Goal: Transaction & Acquisition: Purchase product/service

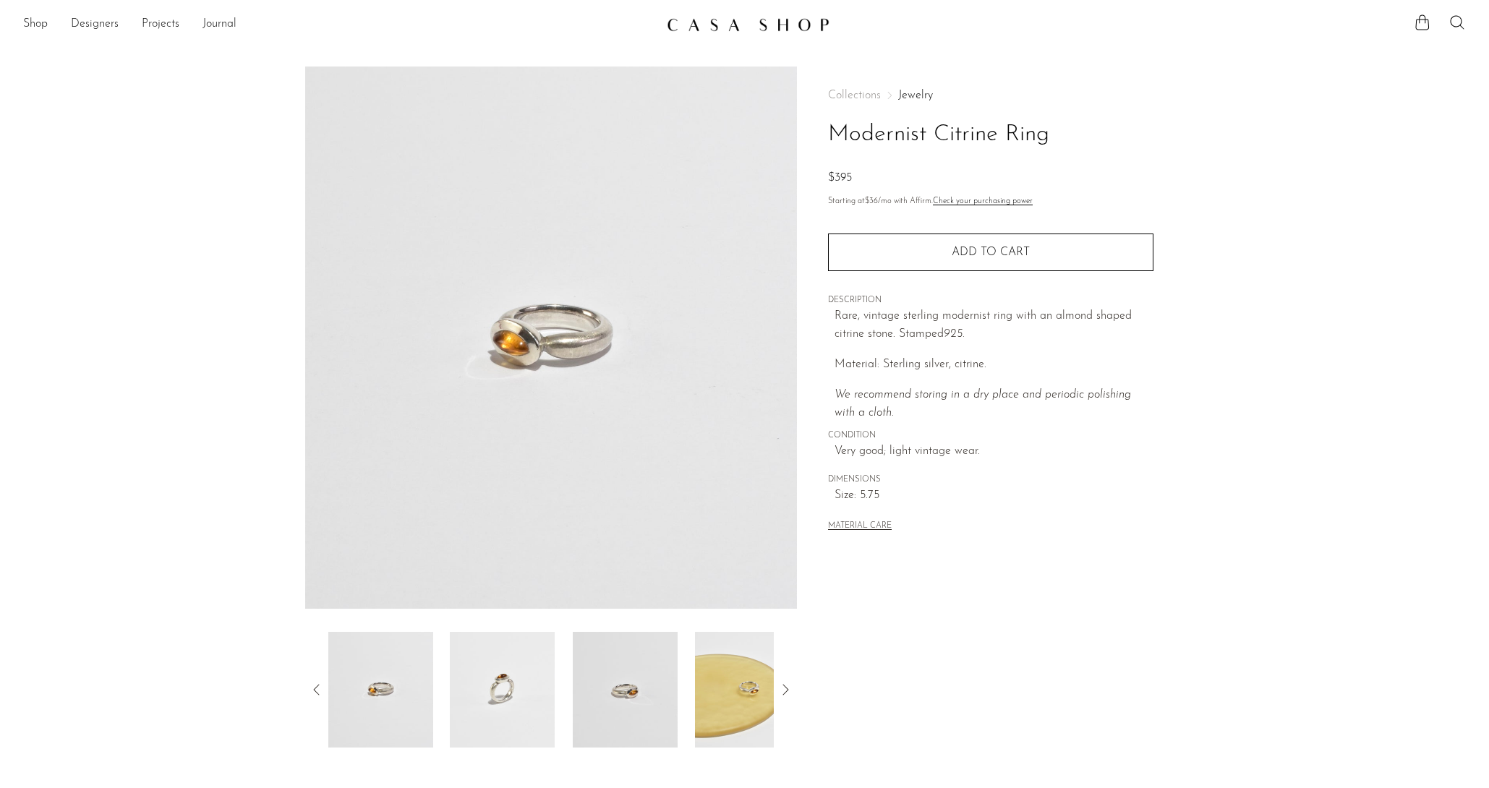
click at [714, 40] on main "Modernist Citrine Ring $395" at bounding box center [744, 418] width 1489 height 761
click at [717, 27] on img at bounding box center [748, 24] width 163 height 14
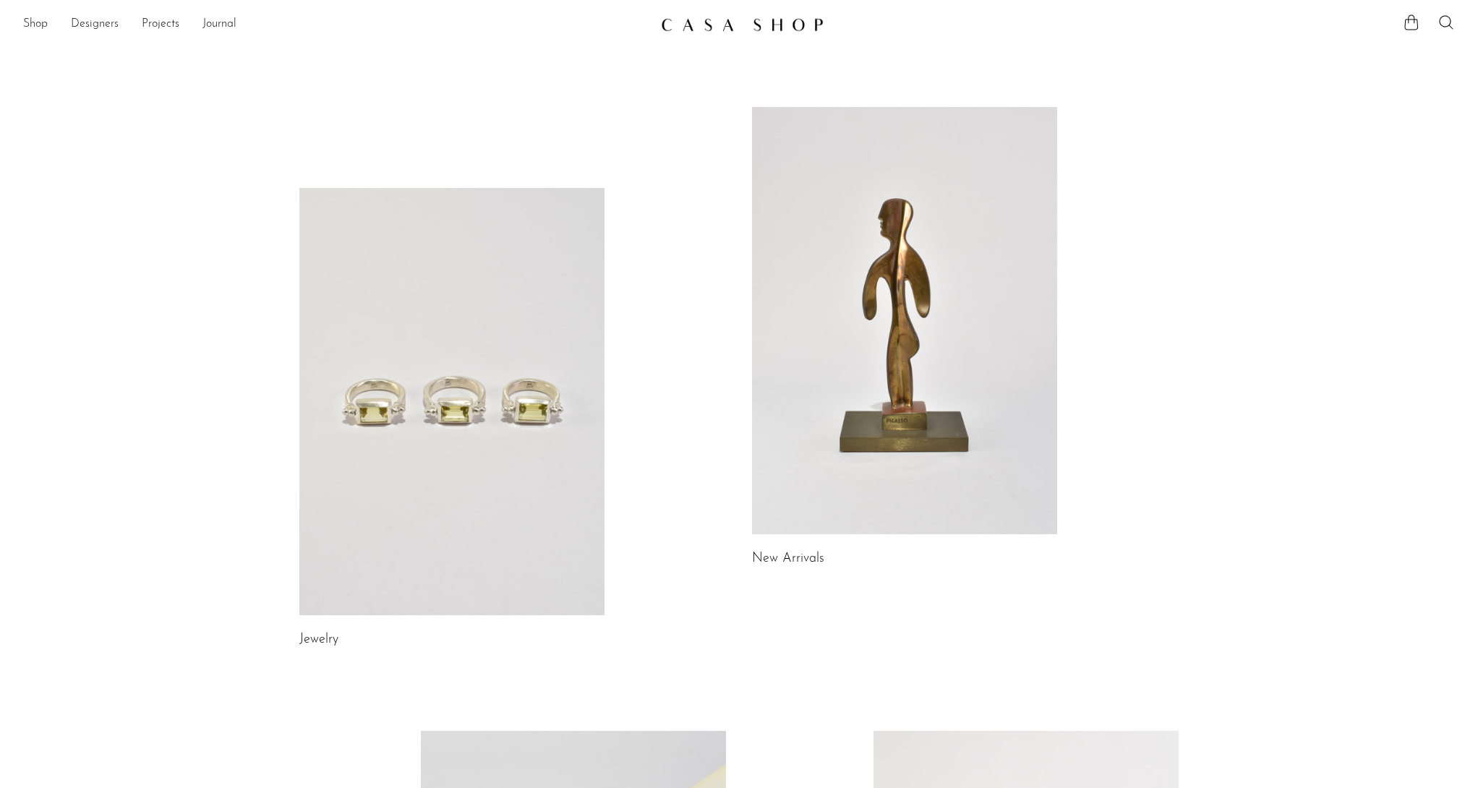
click at [785, 239] on link at bounding box center [904, 320] width 305 height 427
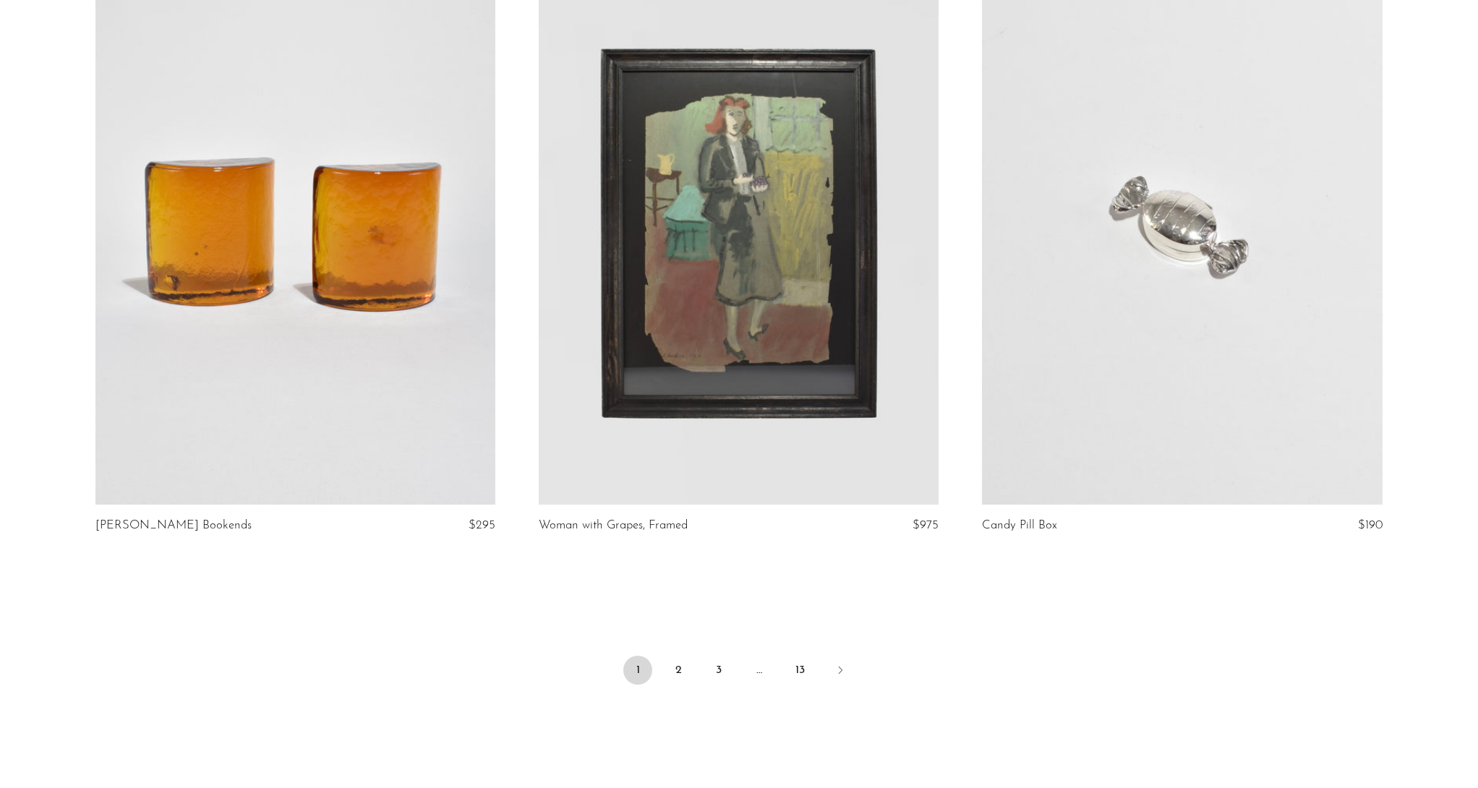
scroll to position [7168, 0]
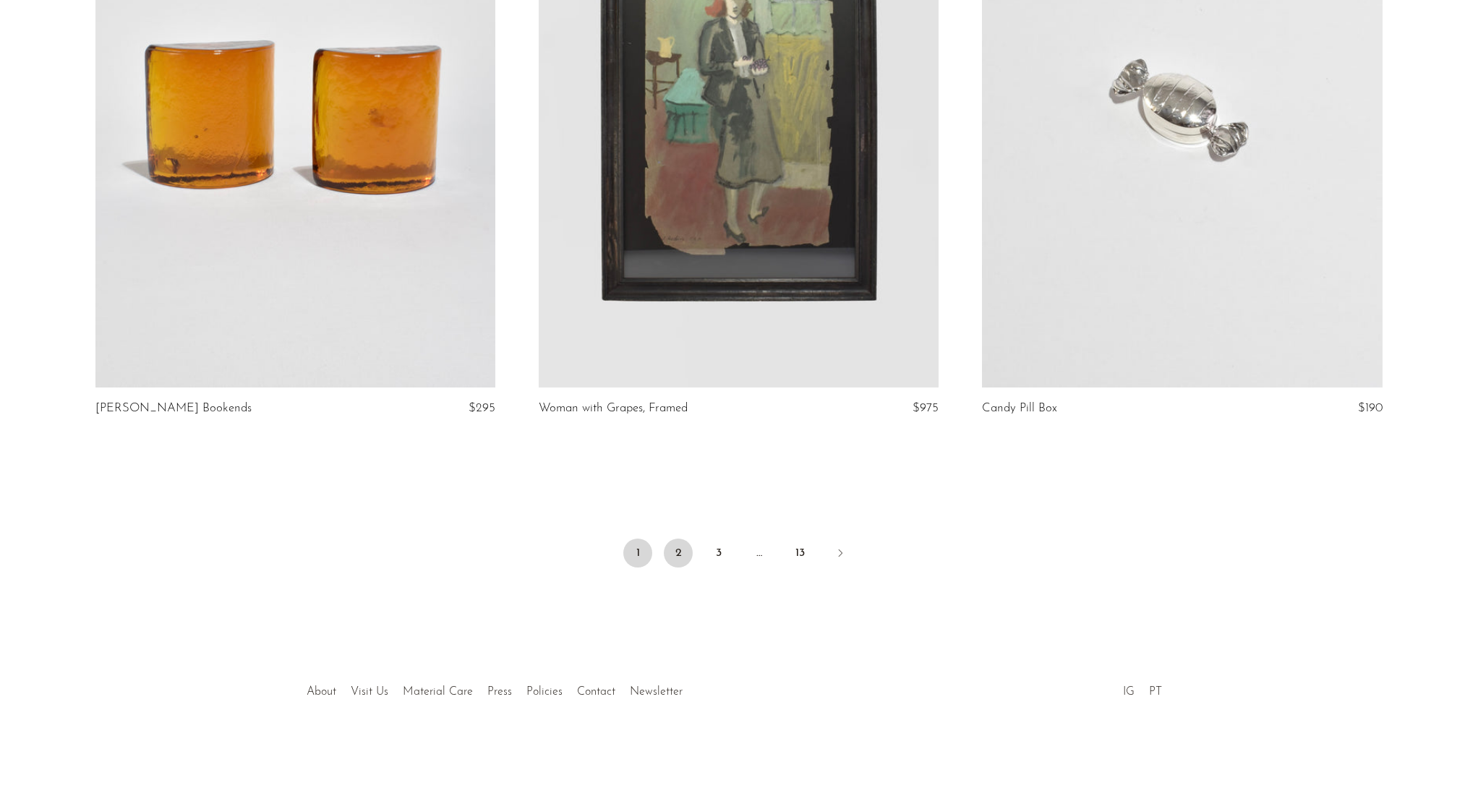
click at [683, 547] on link "2" at bounding box center [678, 553] width 29 height 29
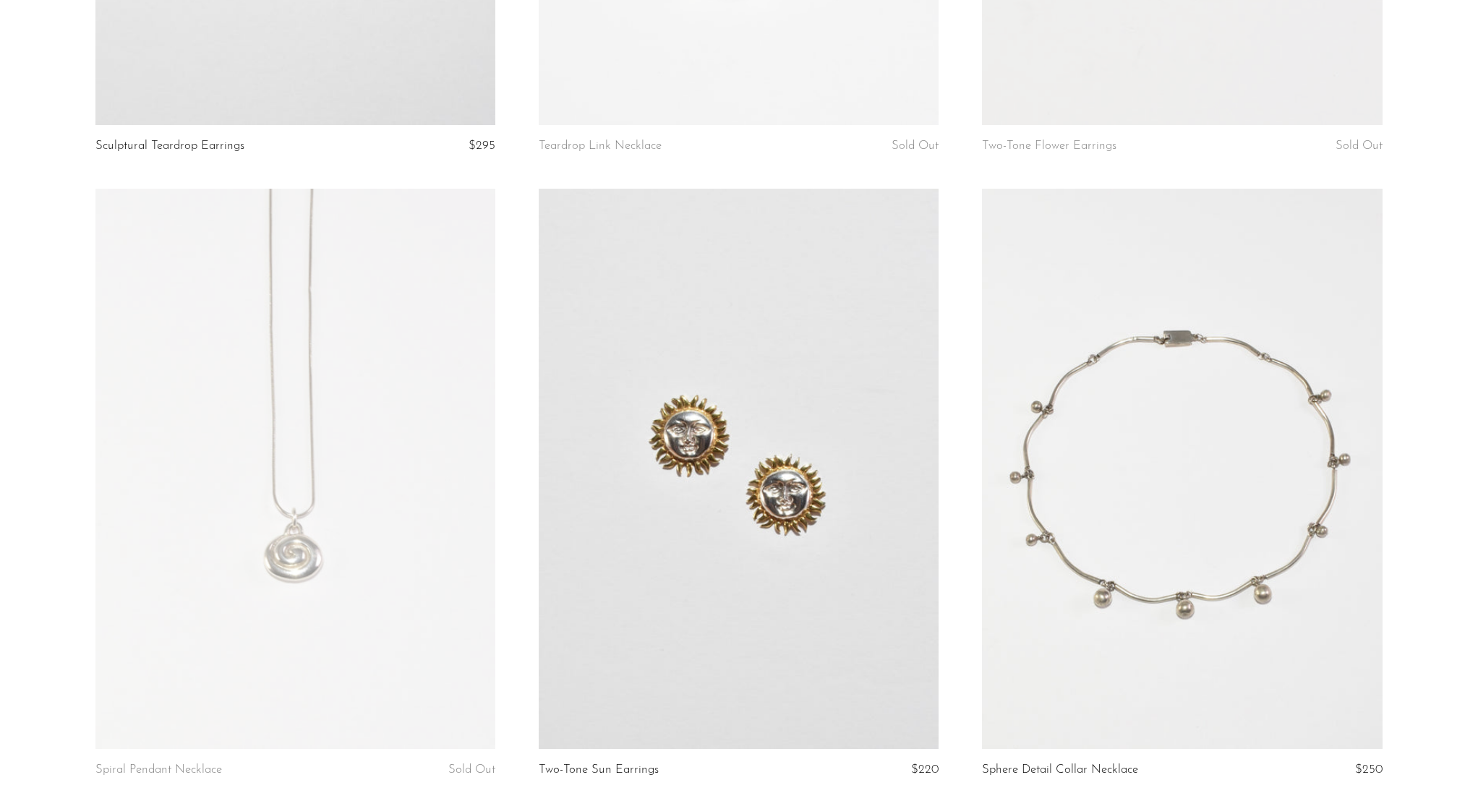
scroll to position [4492, 0]
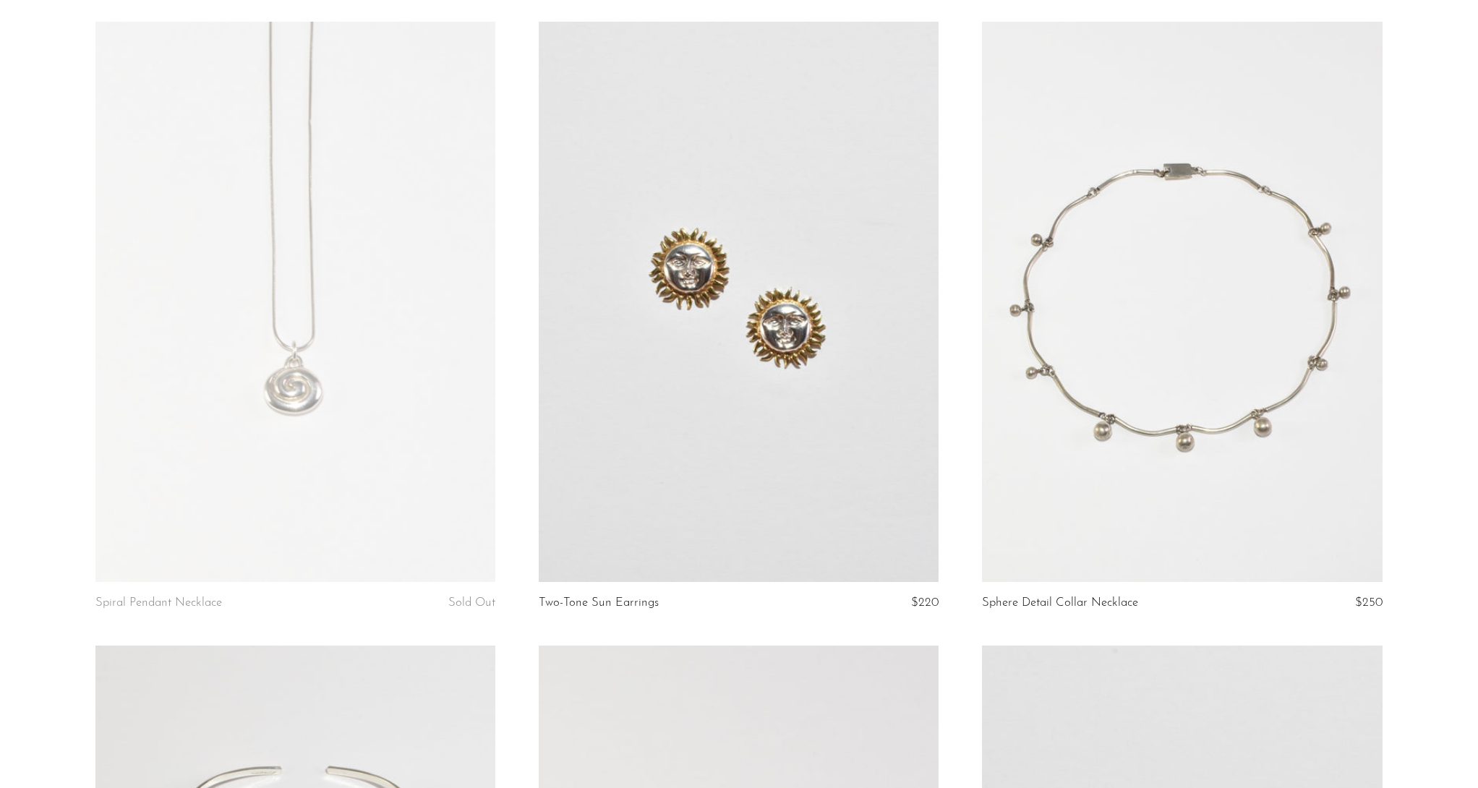
click at [760, 370] on link at bounding box center [739, 302] width 400 height 560
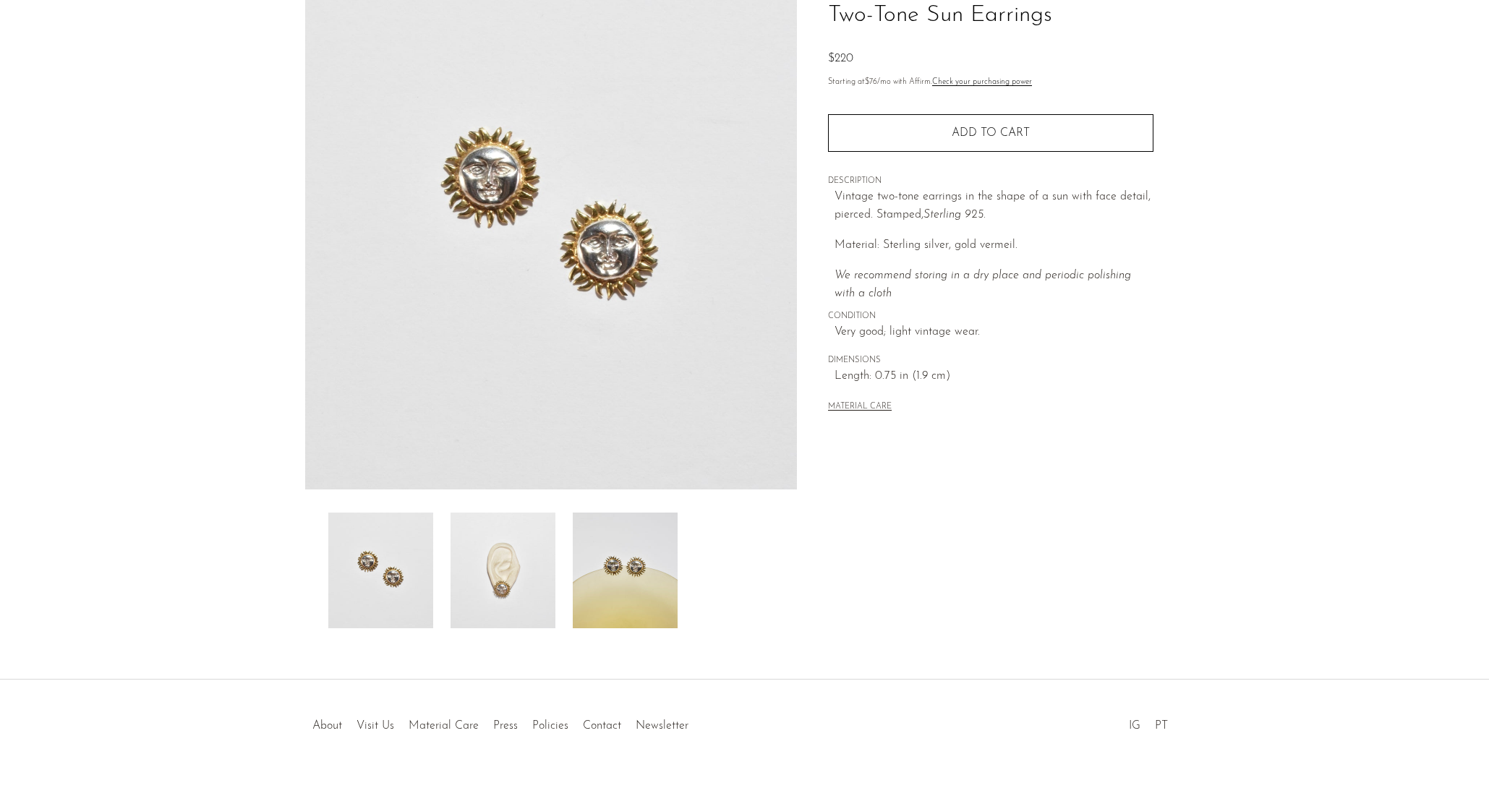
scroll to position [153, 0]
